Goal: Communication & Community: Participate in discussion

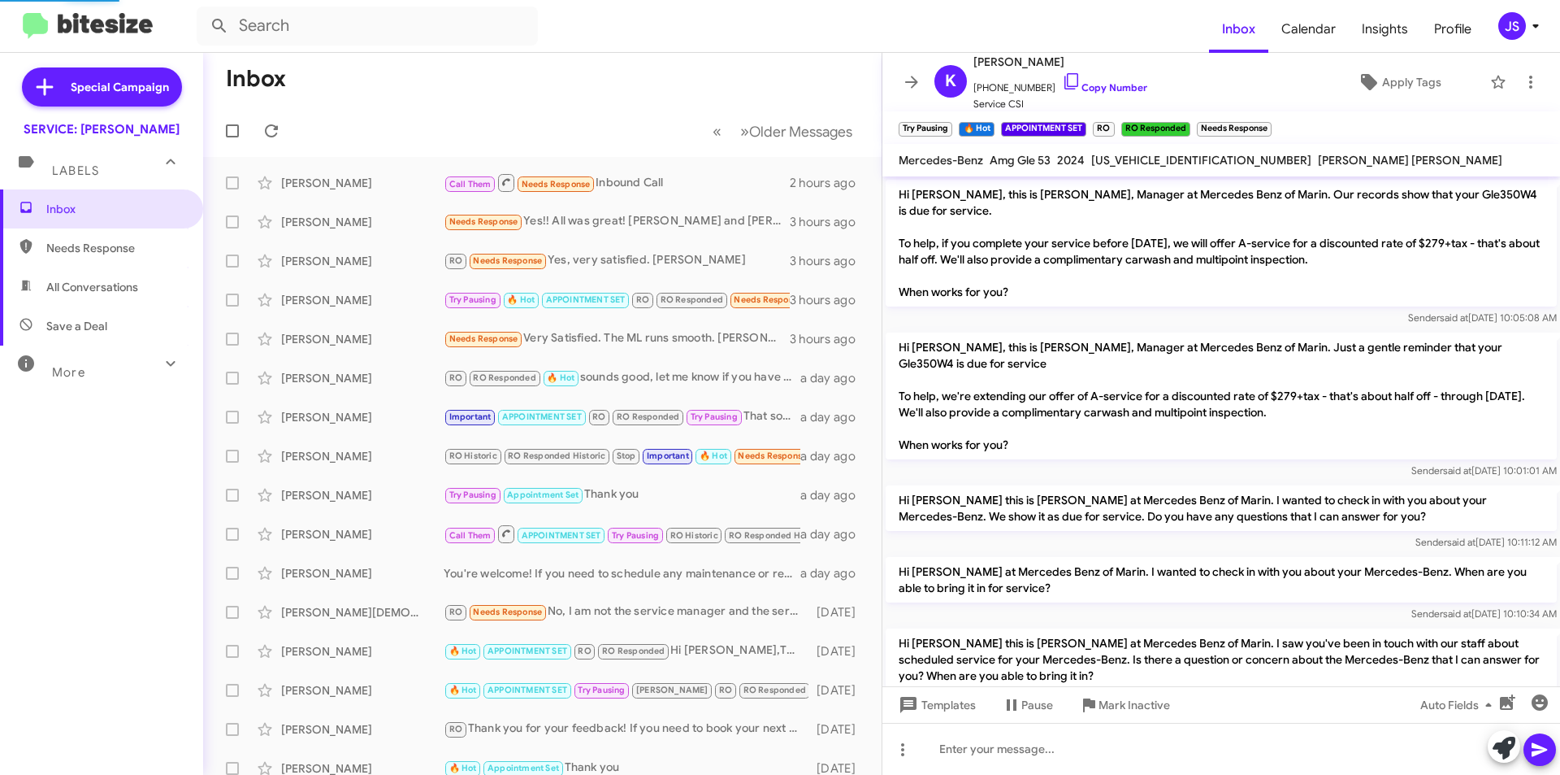
scroll to position [1008, 0]
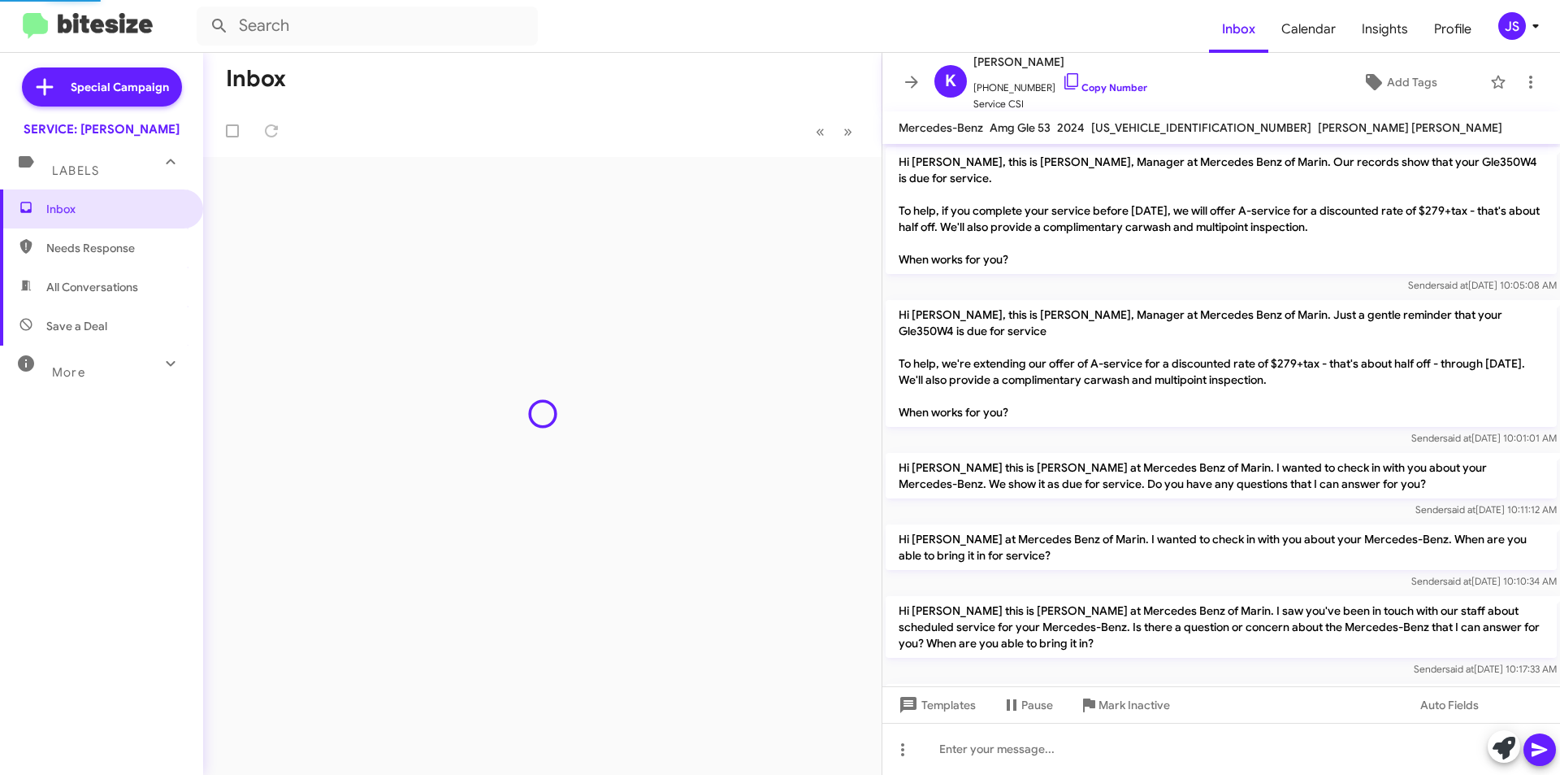
scroll to position [1008, 0]
